Goal: Information Seeking & Learning: Learn about a topic

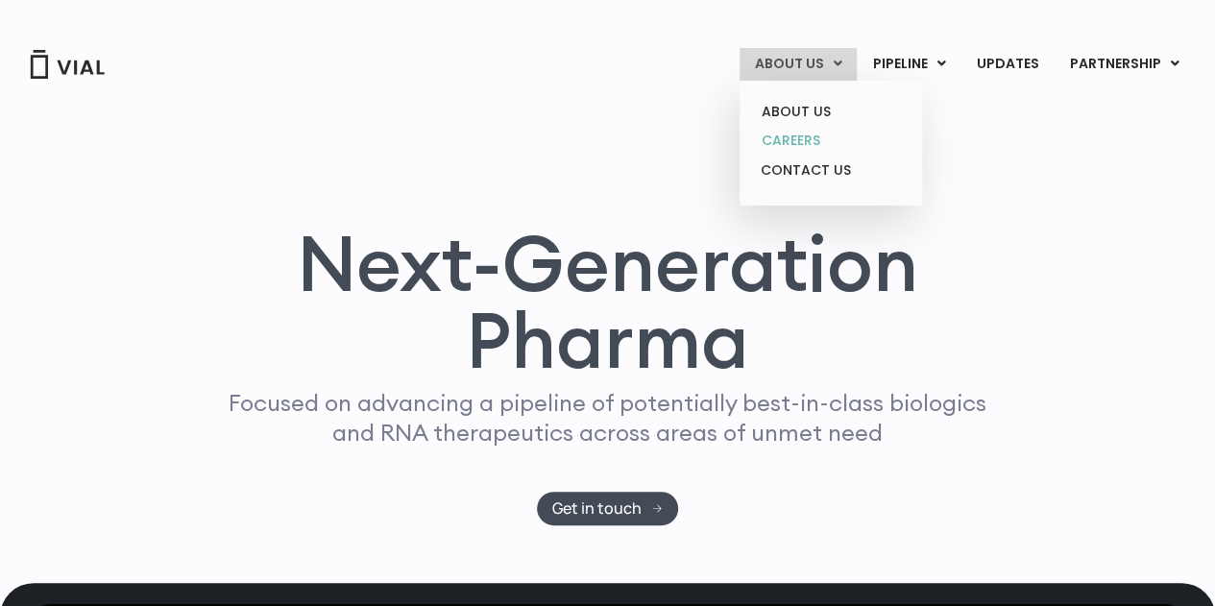
click at [815, 143] on link "CAREERS" at bounding box center [830, 141] width 168 height 30
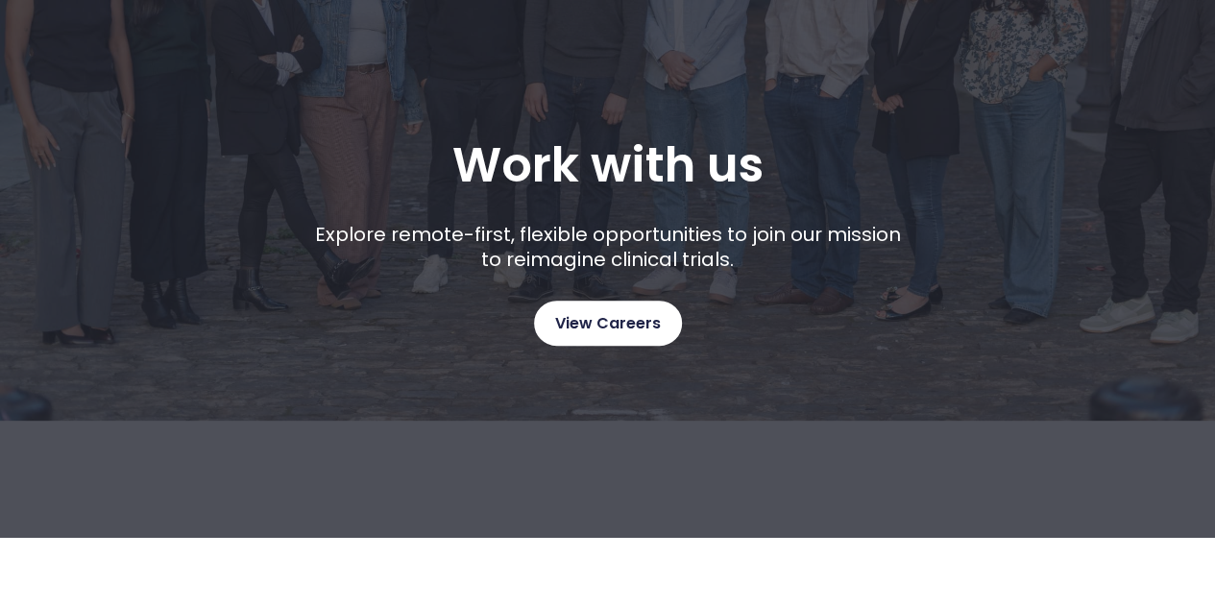
click at [611, 322] on span "View Careers" at bounding box center [608, 323] width 106 height 25
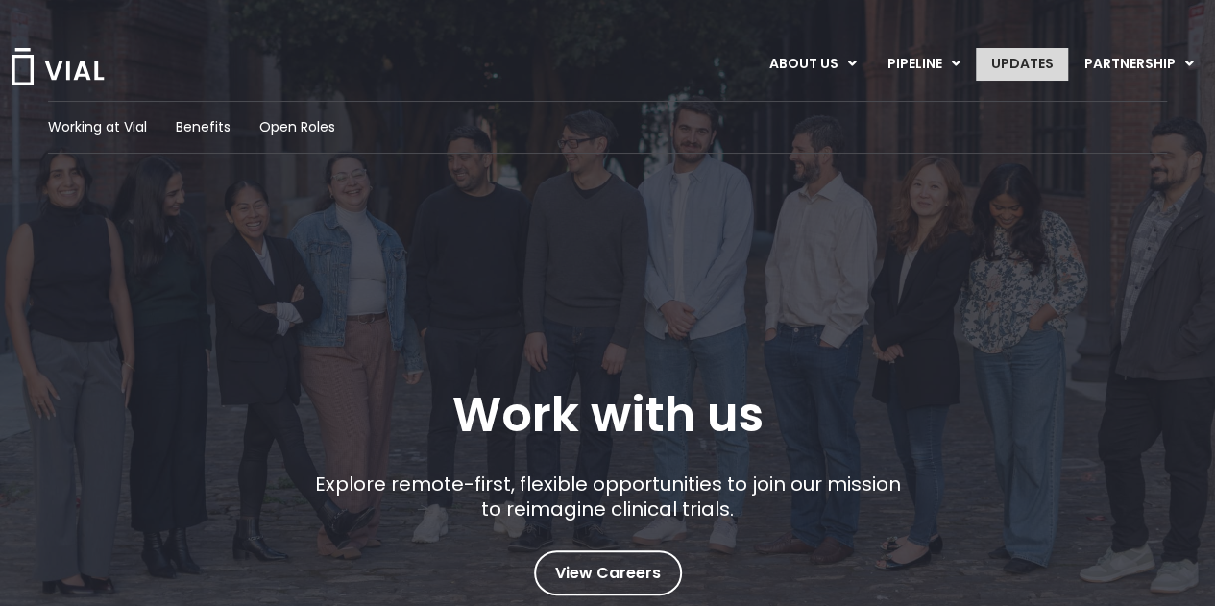
click at [1038, 59] on link "UPDATES" at bounding box center [1021, 64] width 92 height 33
click at [111, 125] on span "Working at Vial" at bounding box center [97, 127] width 99 height 20
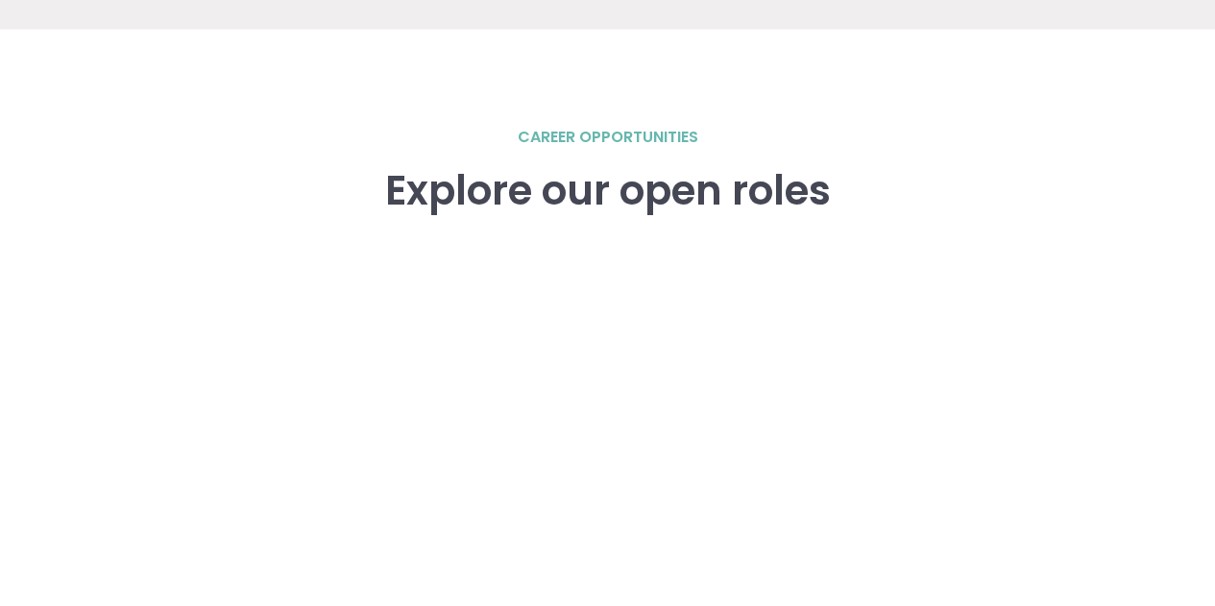
scroll to position [2628, 0]
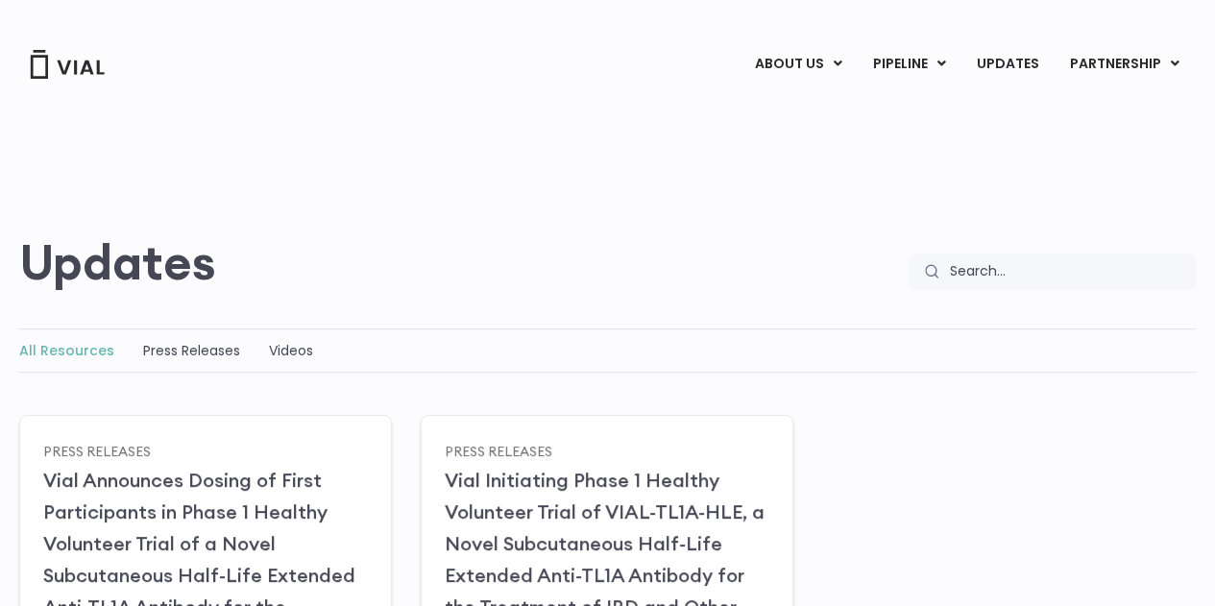
click at [195, 363] on div "All Resources Press Releases Videos" at bounding box center [607, 350] width 1176 height 44
click at [203, 354] on link "Press Releases" at bounding box center [191, 350] width 97 height 19
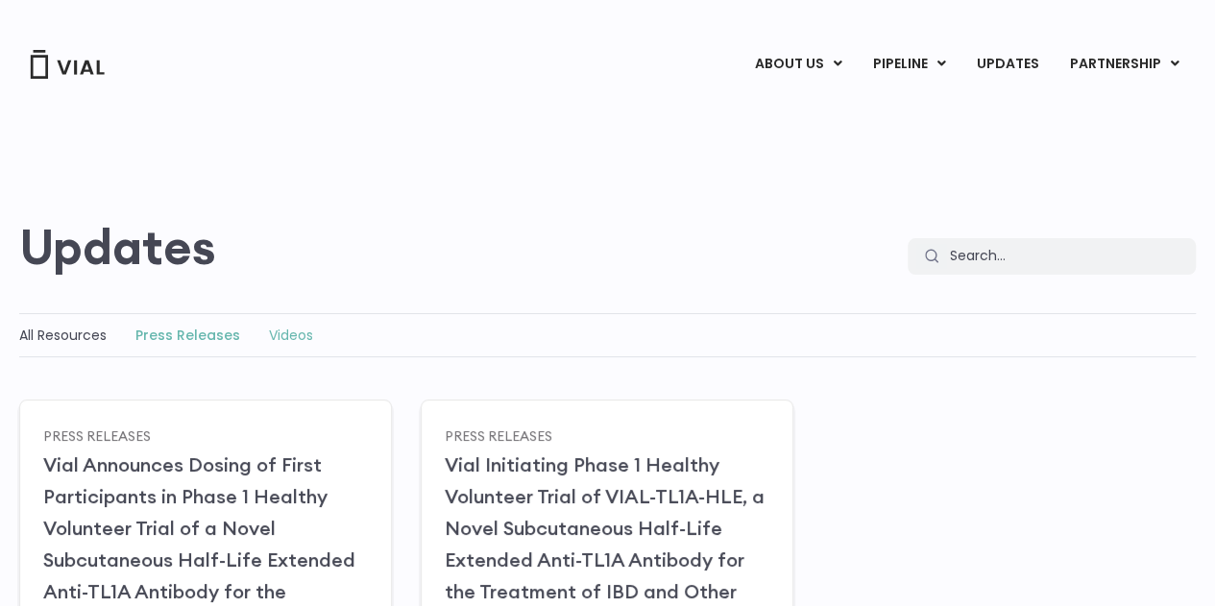
click at [297, 325] on link "Videos" at bounding box center [291, 334] width 44 height 19
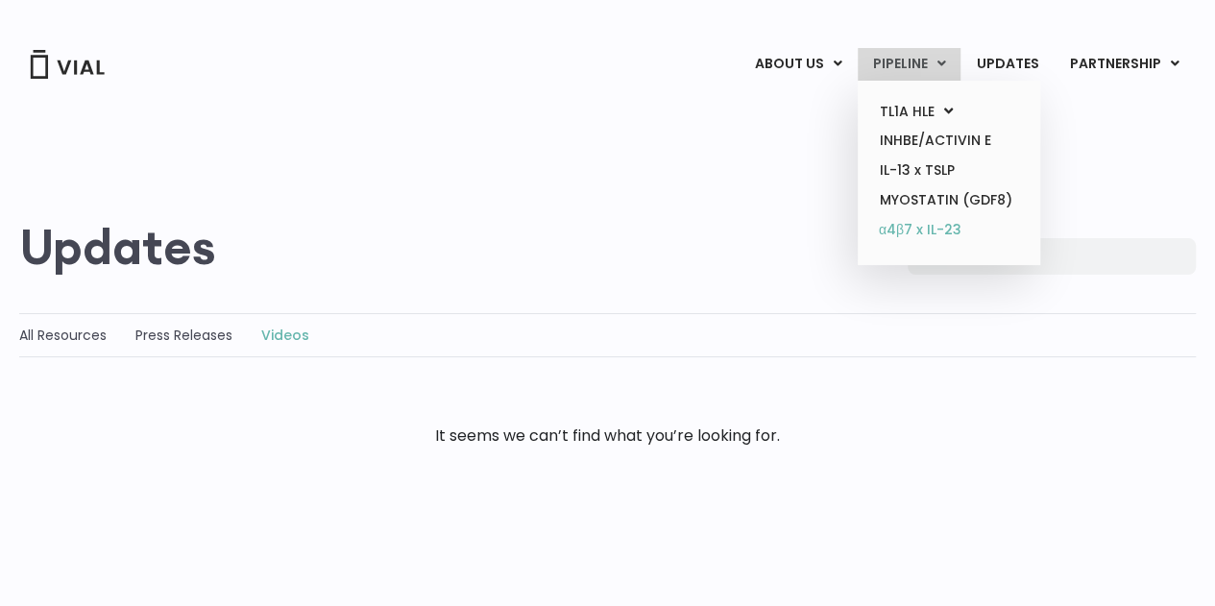
click at [937, 232] on link "α4β7 x IL-23" at bounding box center [948, 230] width 168 height 31
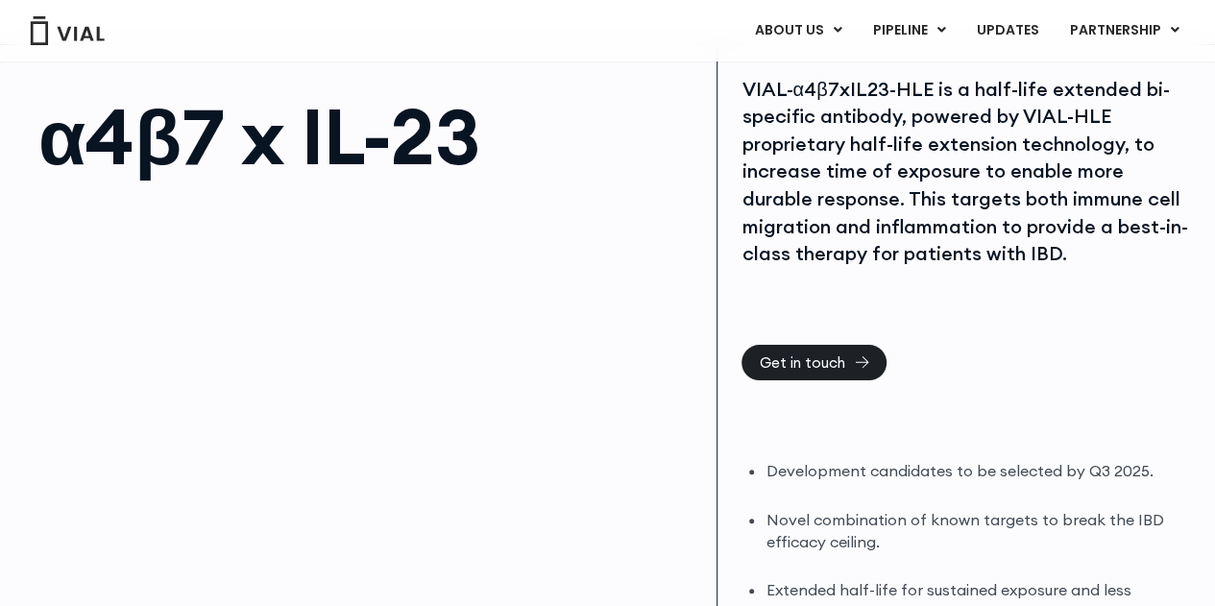
scroll to position [73, 0]
